Goal: Transaction & Acquisition: Purchase product/service

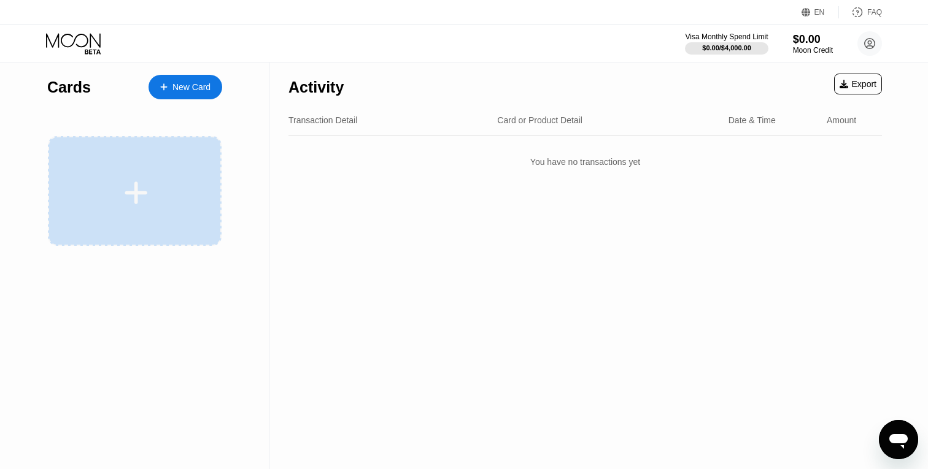
click at [142, 175] on div at bounding box center [135, 191] width 174 height 110
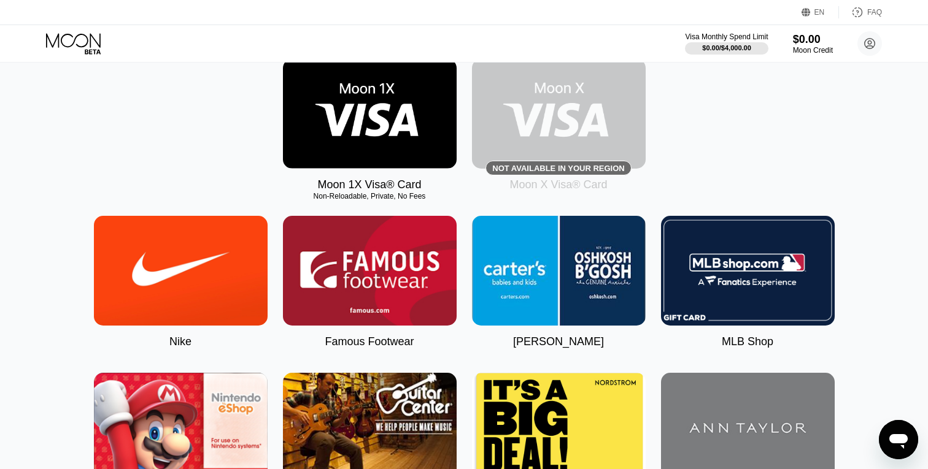
scroll to position [201, 0]
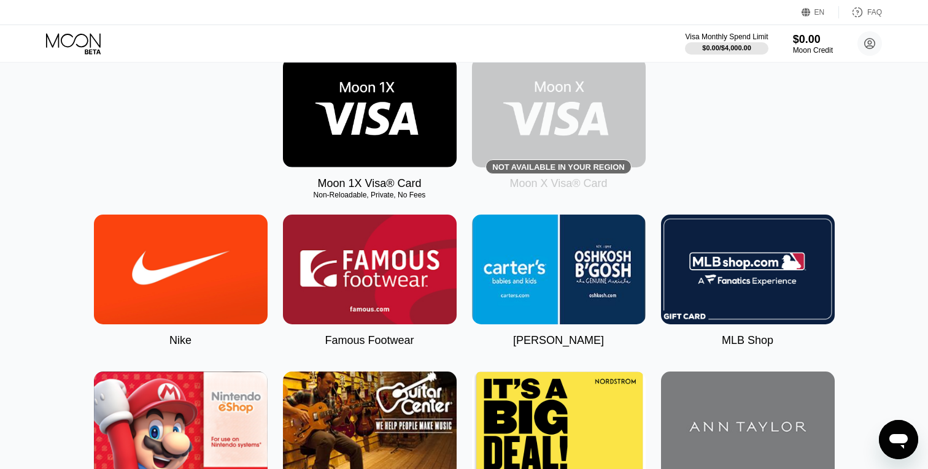
click at [361, 123] on img at bounding box center [370, 113] width 174 height 110
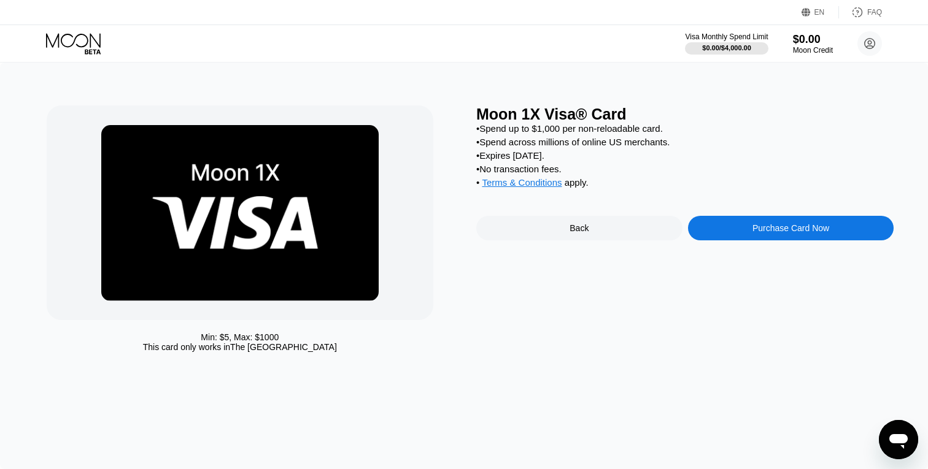
click at [541, 187] on span "Terms & Conditions" at bounding box center [522, 182] width 80 height 10
click at [772, 233] on div "Purchase Card Now" at bounding box center [790, 228] width 77 height 10
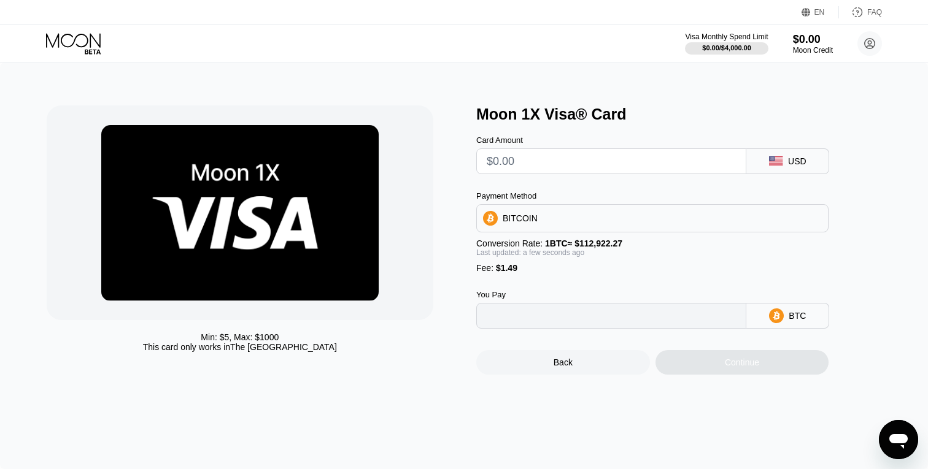
type input "0"
click at [768, 214] on div "BITCOIN" at bounding box center [652, 218] width 351 height 25
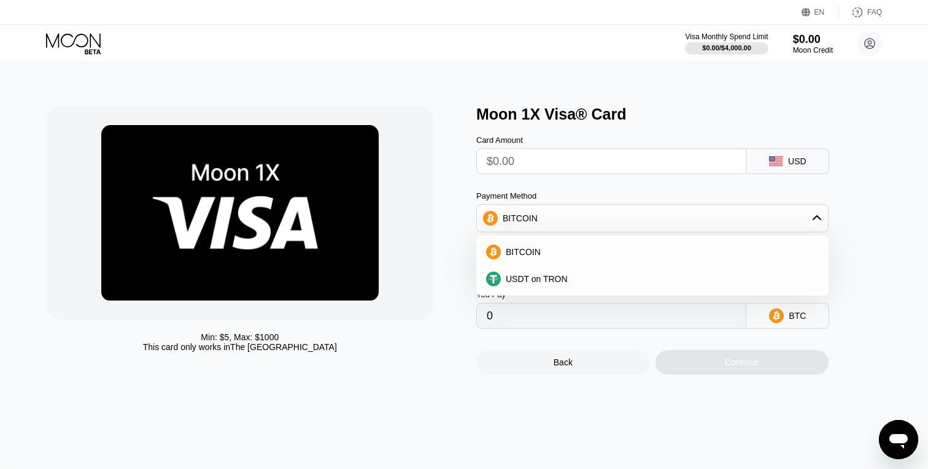
click at [766, 222] on div "BITCOIN" at bounding box center [652, 218] width 351 height 25
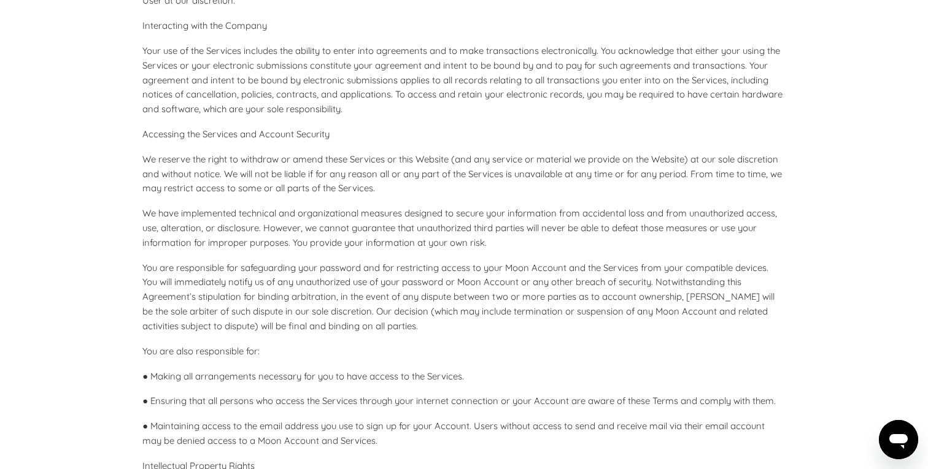
scroll to position [934, 0]
